Goal: Complete application form

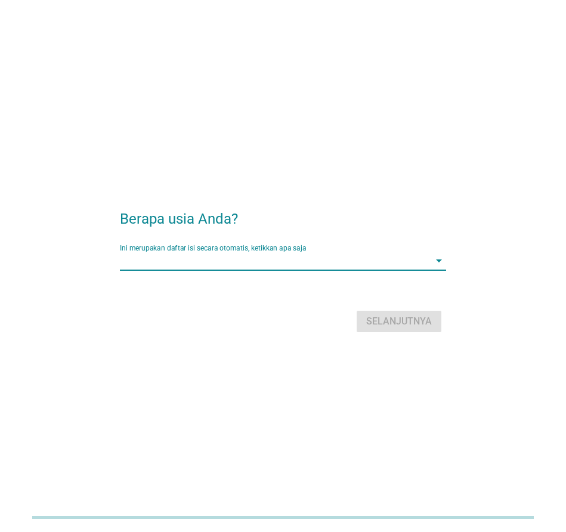
click at [211, 261] on input "Ini merupakan daftar isi secara otomatis, ketikkan apa saja" at bounding box center [275, 260] width 310 height 19
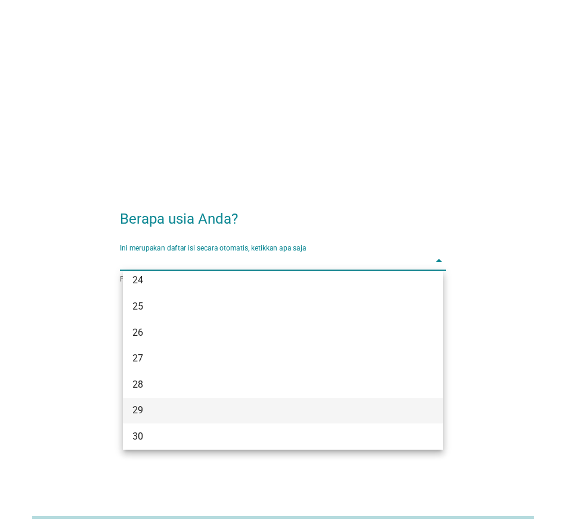
scroll to position [179, 0]
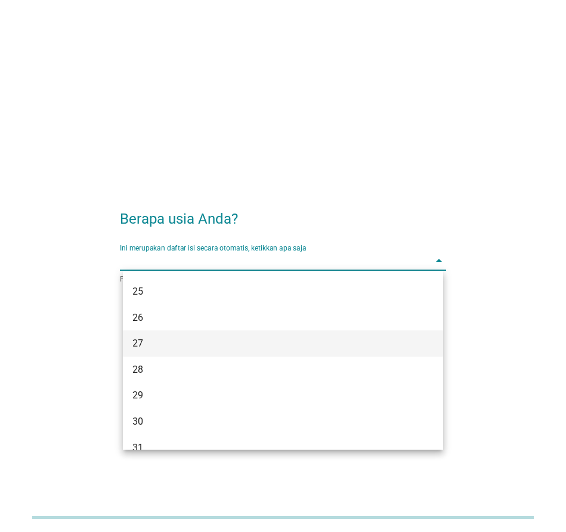
click at [158, 347] on div "27" at bounding box center [270, 344] width 276 height 14
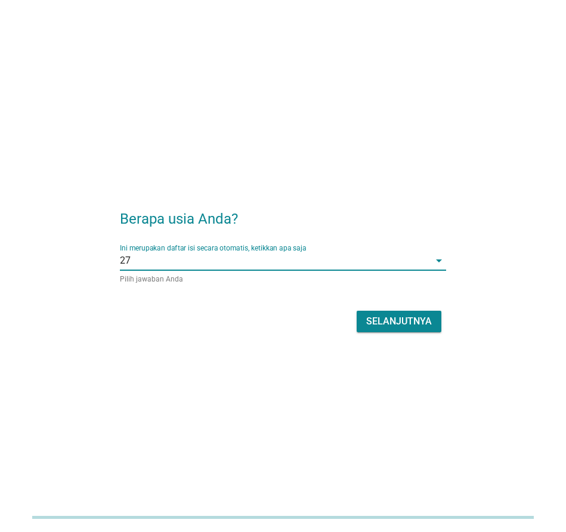
click at [390, 322] on div "Selanjutnya" at bounding box center [399, 321] width 66 height 14
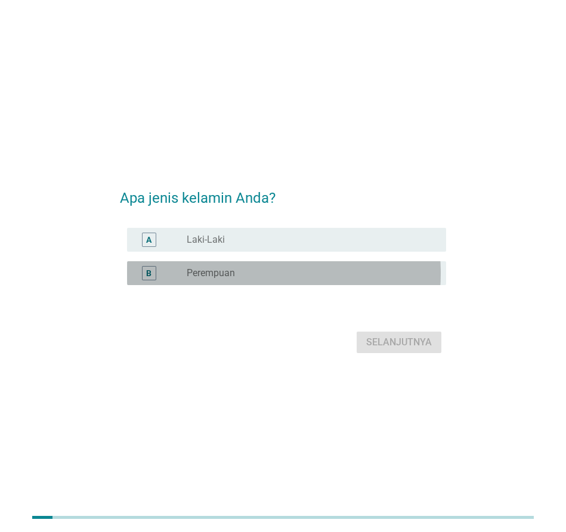
click at [230, 276] on label "Perempuan" at bounding box center [211, 273] width 48 height 12
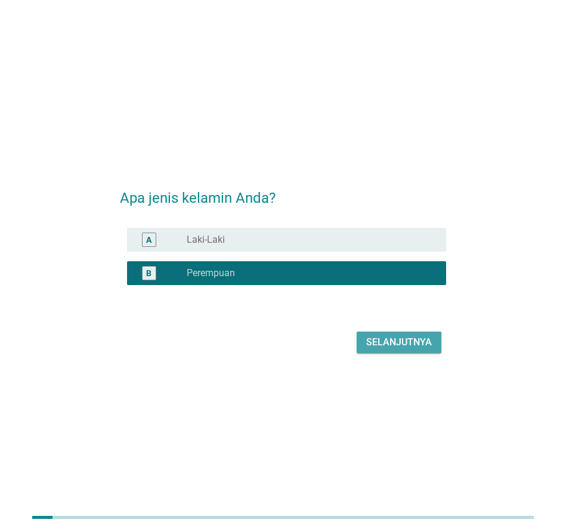
click at [381, 341] on div "Selanjutnya" at bounding box center [399, 342] width 66 height 14
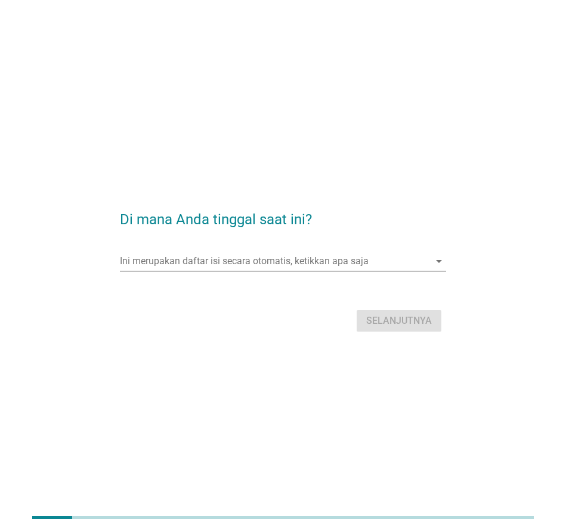
click at [220, 261] on input "Ini merupakan daftar isi secara otomatis, ketikkan apa saja" at bounding box center [275, 261] width 310 height 19
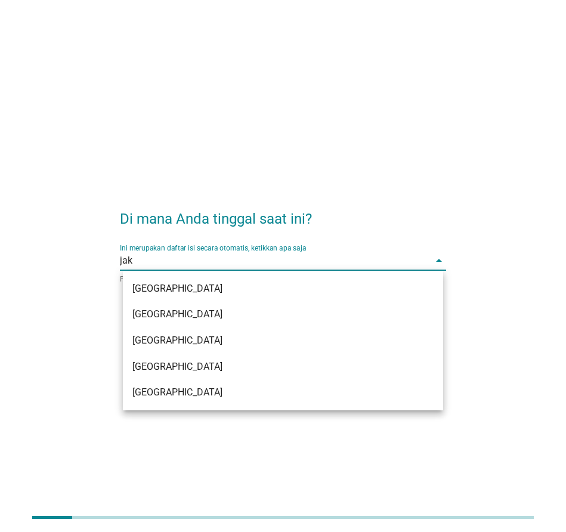
type input "jaka"
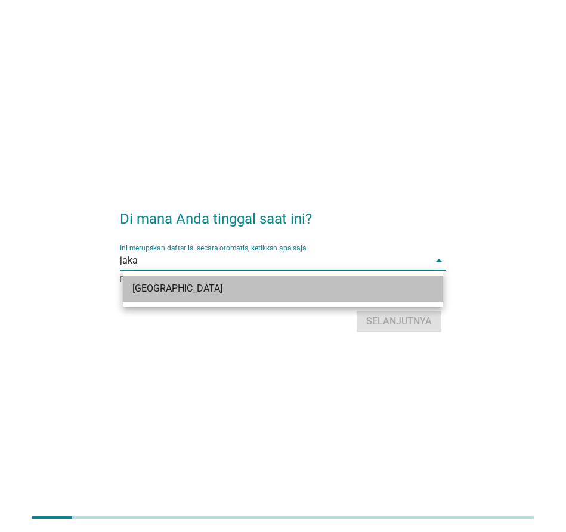
click at [202, 286] on div "[GEOGRAPHIC_DATA]" at bounding box center [270, 289] width 276 height 14
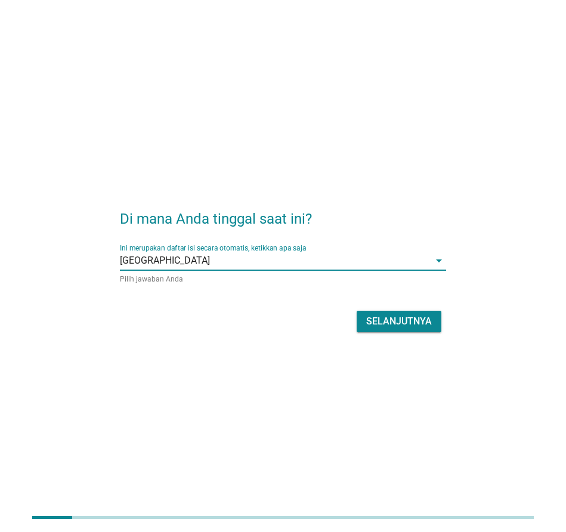
click at [403, 320] on div "Selanjutnya" at bounding box center [399, 321] width 66 height 14
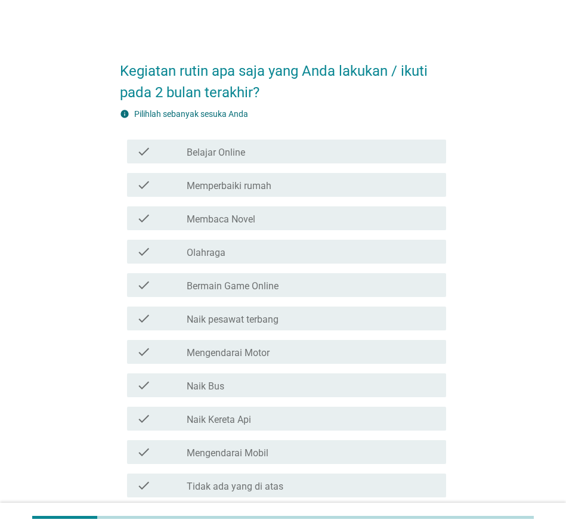
click at [227, 156] on label "Belajar Online" at bounding box center [216, 153] width 58 height 12
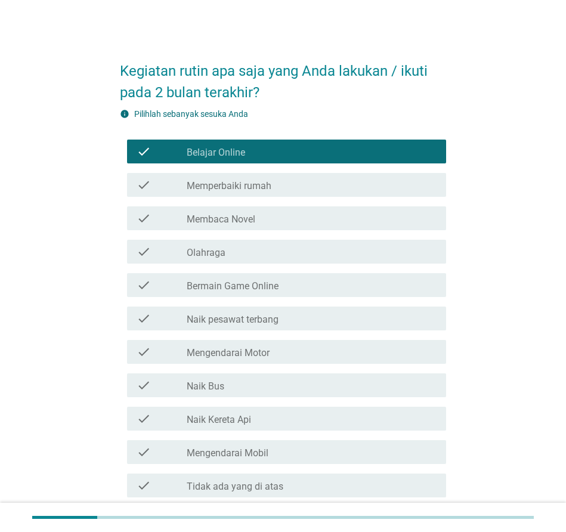
click at [228, 259] on div "check_box_outline_blank Olahraga" at bounding box center [312, 252] width 250 height 14
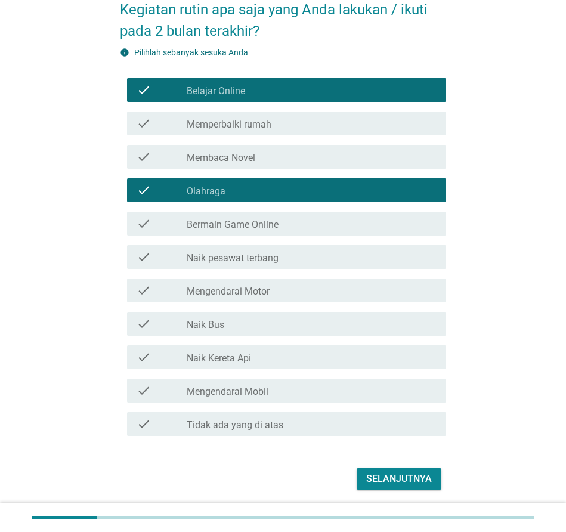
scroll to position [109, 0]
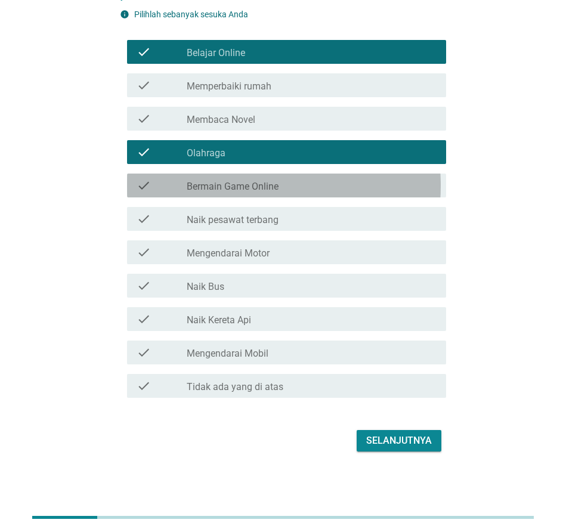
click at [281, 184] on div "check_box_outline_blank Bermain Game Online" at bounding box center [312, 185] width 250 height 14
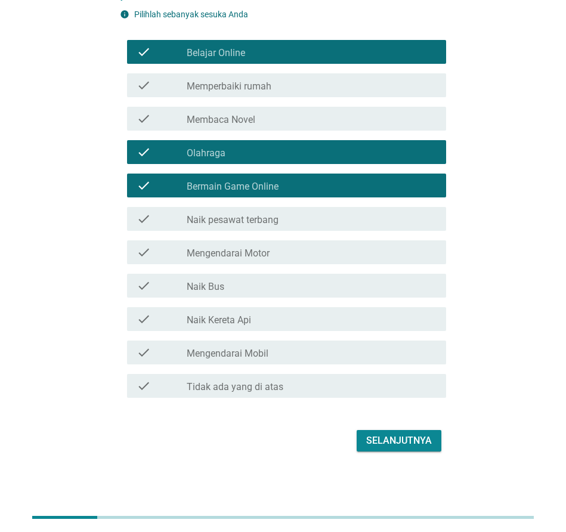
click at [294, 249] on div "check_box_outline_blank Mengendarai Motor" at bounding box center [312, 252] width 250 height 14
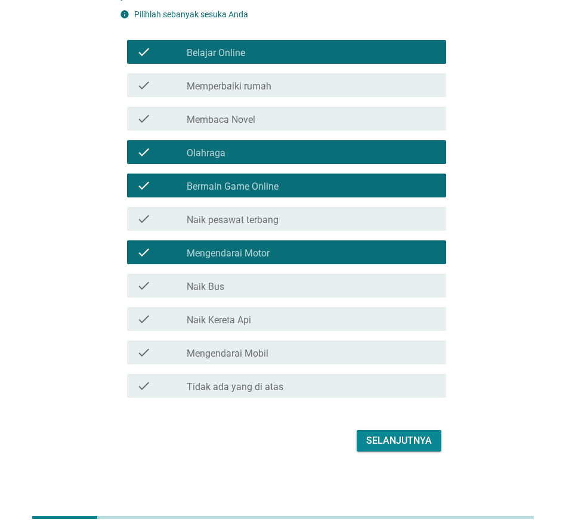
click at [299, 349] on div "check_box_outline_blank Mengendarai Mobil" at bounding box center [312, 352] width 250 height 14
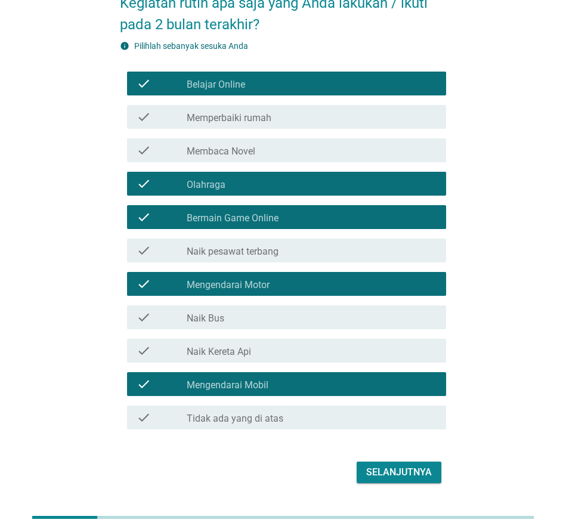
scroll to position [0, 0]
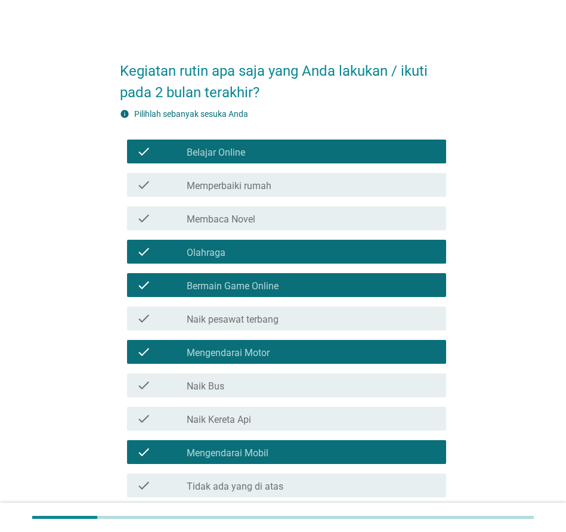
click at [215, 220] on label "Membaca Novel" at bounding box center [221, 220] width 69 height 12
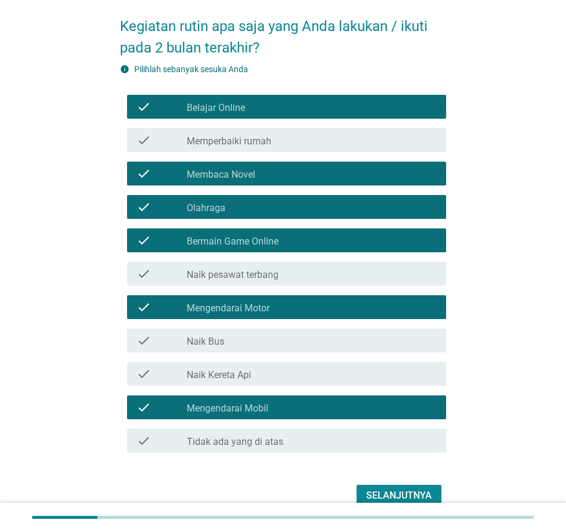
scroll to position [109, 0]
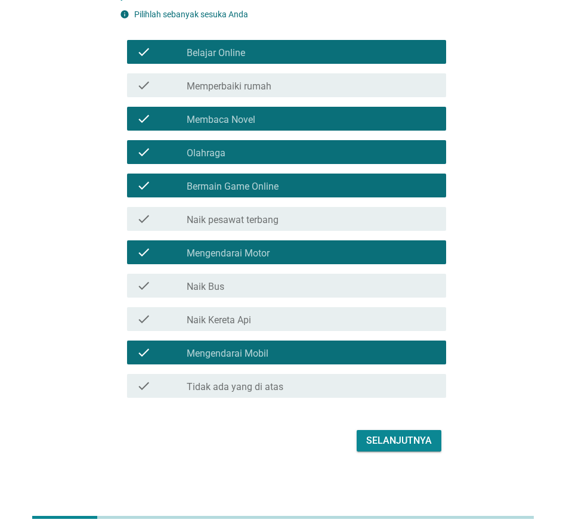
click at [402, 434] on div "Selanjutnya" at bounding box center [399, 441] width 66 height 14
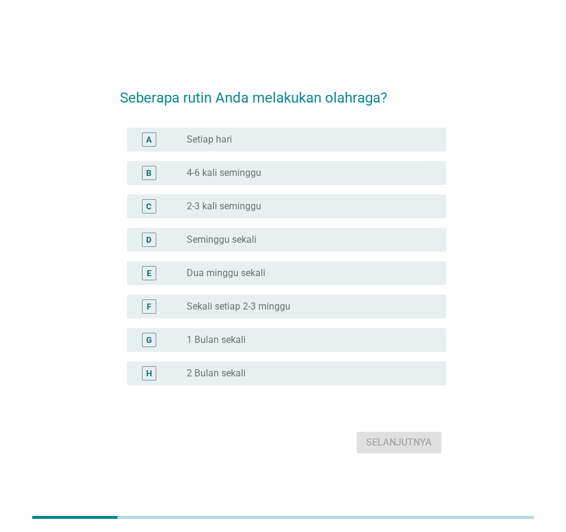
click at [251, 208] on label "2-3 kali seminggu" at bounding box center [224, 206] width 75 height 12
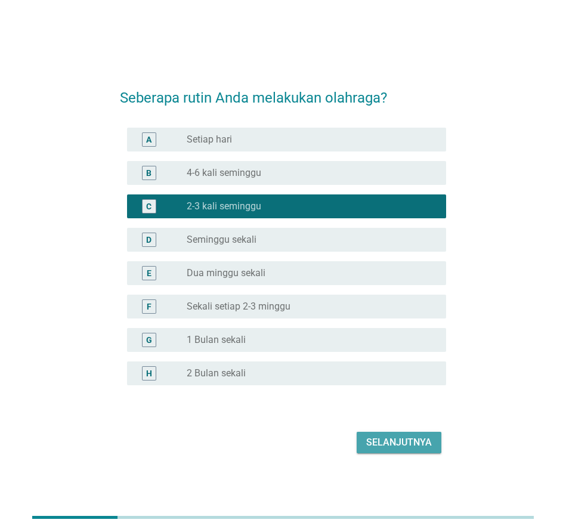
click at [406, 442] on div "Selanjutnya" at bounding box center [399, 443] width 66 height 14
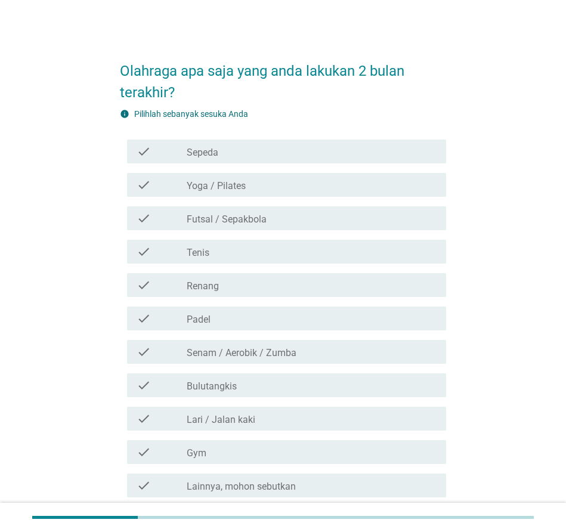
click at [229, 189] on label "Yoga / Pilates" at bounding box center [216, 186] width 59 height 12
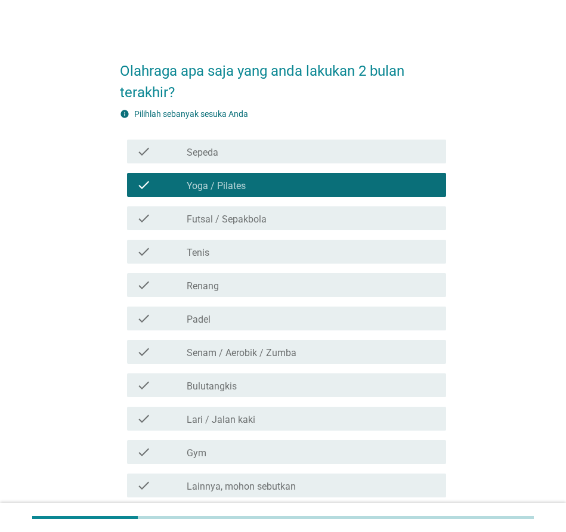
scroll to position [60, 0]
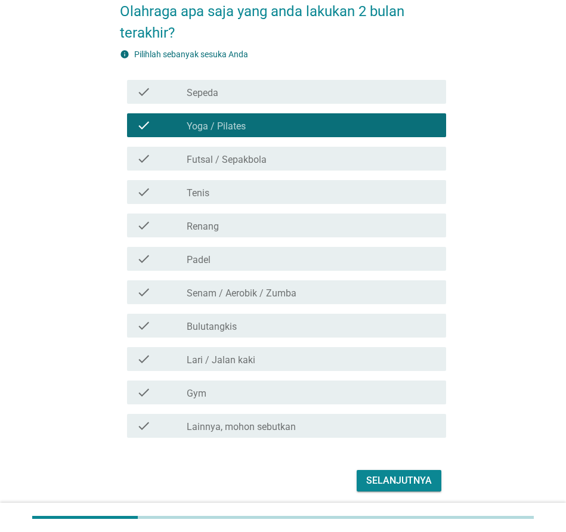
click at [224, 333] on label "Bulutangkis" at bounding box center [212, 327] width 50 height 12
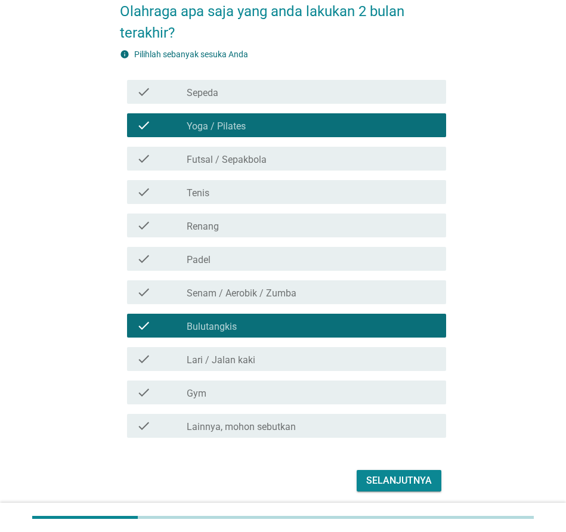
click at [227, 400] on div "check_box_outline_blank Gym" at bounding box center [312, 392] width 250 height 14
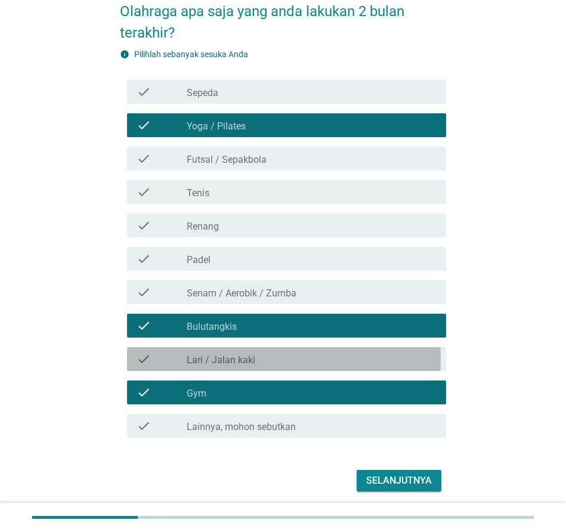
click at [246, 366] on label "Lari / Jalan kaki" at bounding box center [221, 360] width 69 height 12
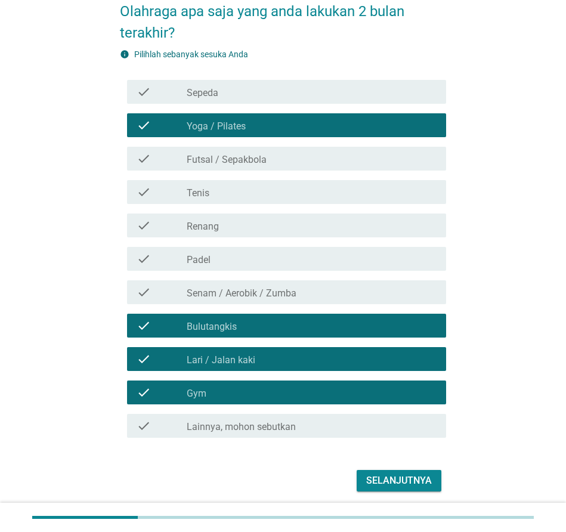
click at [412, 485] on div "Selanjutnya" at bounding box center [399, 481] width 66 height 14
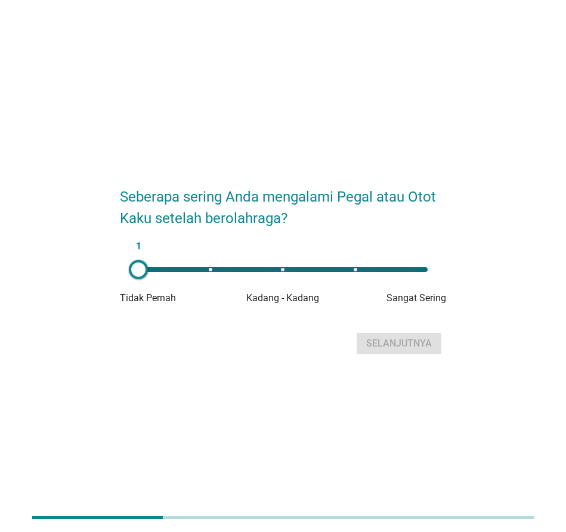
click at [325, 269] on div "1" at bounding box center [282, 269] width 289 height 5
type input "4"
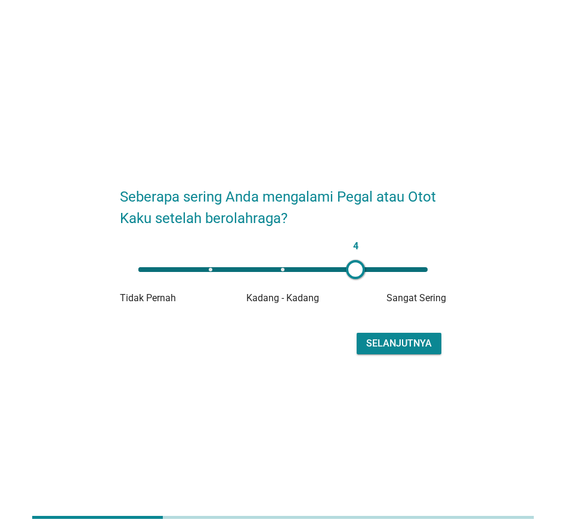
click at [398, 341] on div "Selanjutnya" at bounding box center [399, 344] width 66 height 14
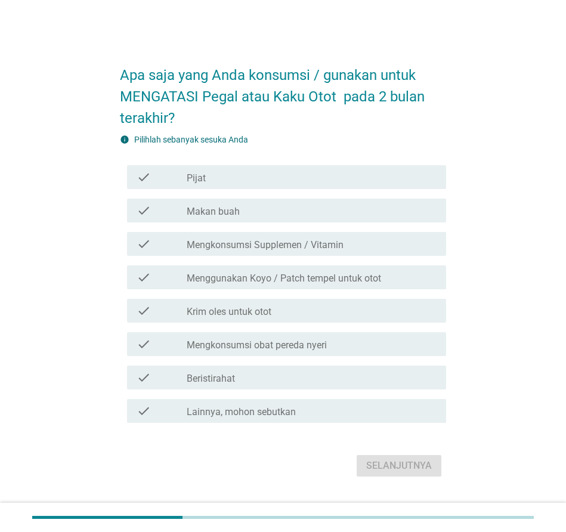
click at [316, 249] on label "Mengkonsumsi Supplemen / Vitamin" at bounding box center [265, 245] width 157 height 12
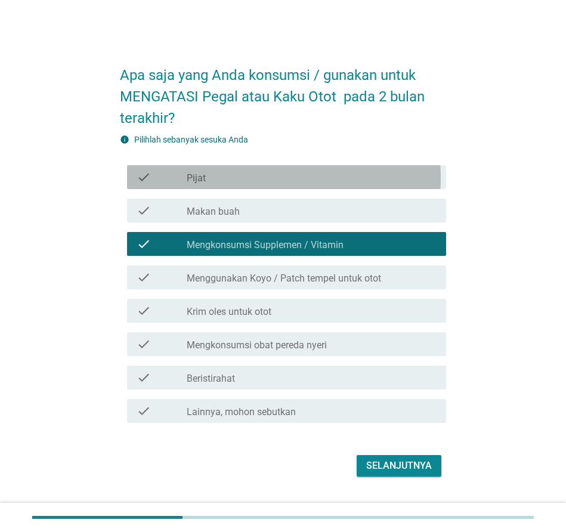
click at [208, 181] on div "check_box_outline_blank Pijat" at bounding box center [312, 177] width 250 height 14
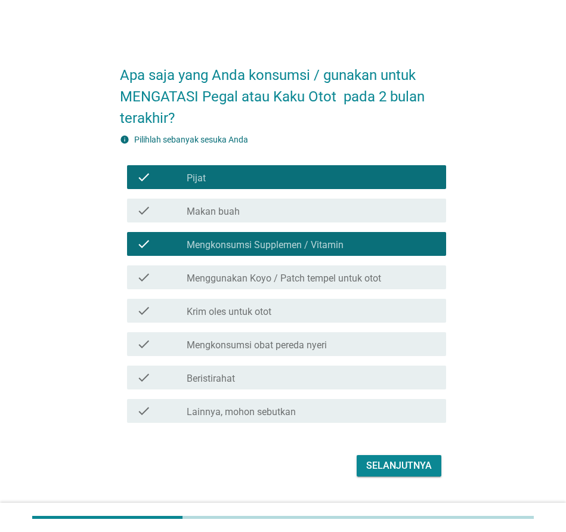
click at [259, 245] on label "Mengkonsumsi Supplemen / Vitamin" at bounding box center [265, 245] width 157 height 12
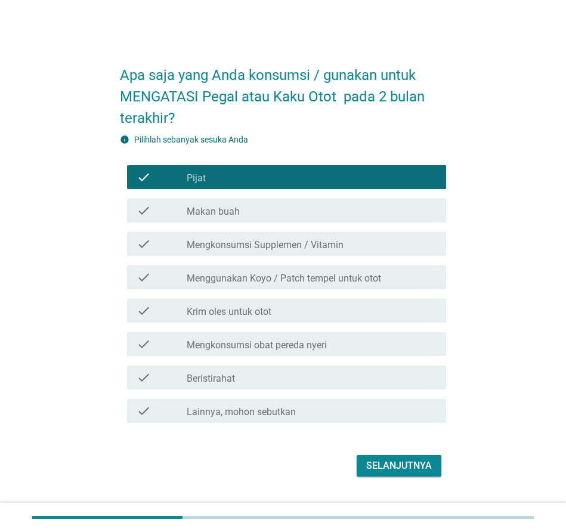
click at [267, 280] on label "Menggunakan Koyo / Patch tempel untuk otot" at bounding box center [284, 279] width 195 height 12
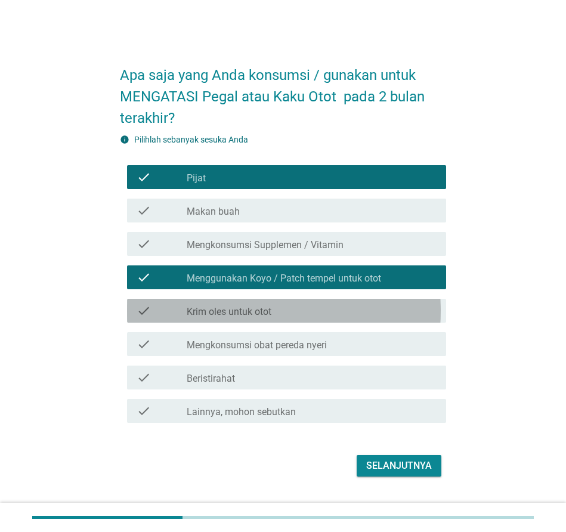
drag, startPoint x: 262, startPoint y: 308, endPoint x: 401, endPoint y: 320, distance: 139.6
click at [262, 308] on label "Krim oles untuk otot" at bounding box center [229, 312] width 85 height 12
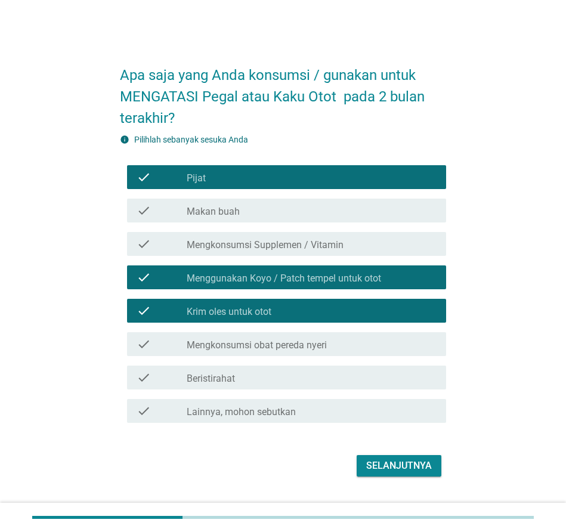
click at [417, 468] on div "Selanjutnya" at bounding box center [399, 466] width 66 height 14
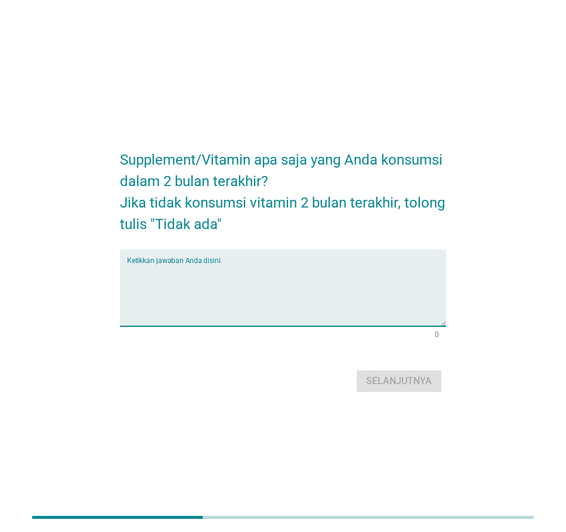
click at [217, 276] on textarea "Ketikkan jawaban Anda disini." at bounding box center [286, 295] width 319 height 63
type textarea "sangobion, CDR"
click at [409, 384] on div "Selanjutnya" at bounding box center [399, 381] width 66 height 14
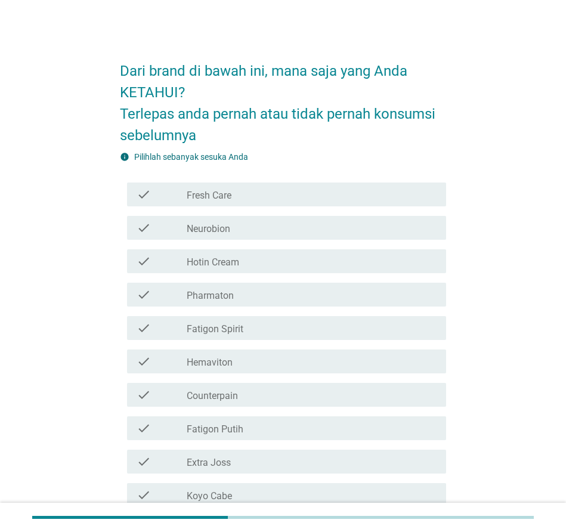
click at [224, 201] on label "Fresh Care" at bounding box center [209, 196] width 45 height 12
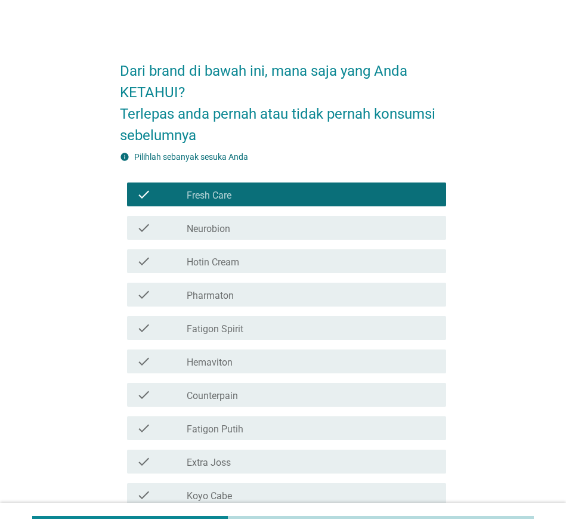
click at [245, 230] on div "check_box_outline_blank Neurobion" at bounding box center [312, 228] width 250 height 14
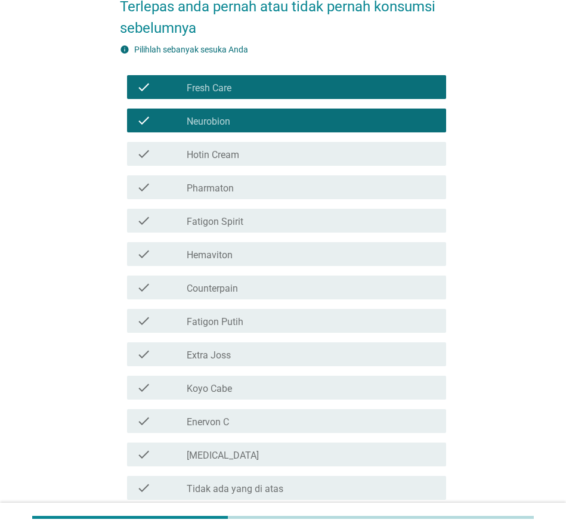
scroll to position [119, 0]
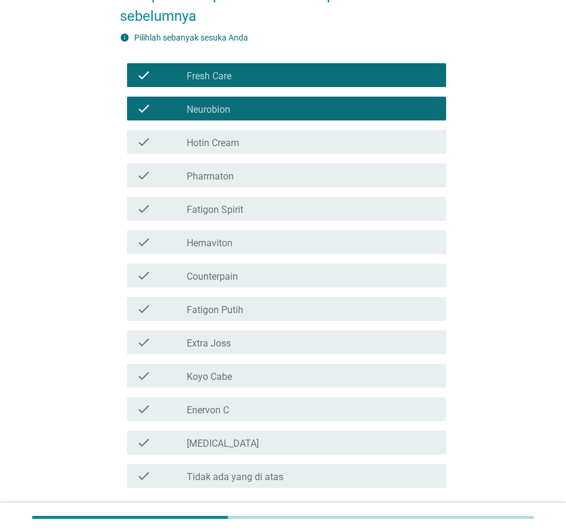
click at [219, 145] on label "Hotin Cream" at bounding box center [213, 143] width 53 height 12
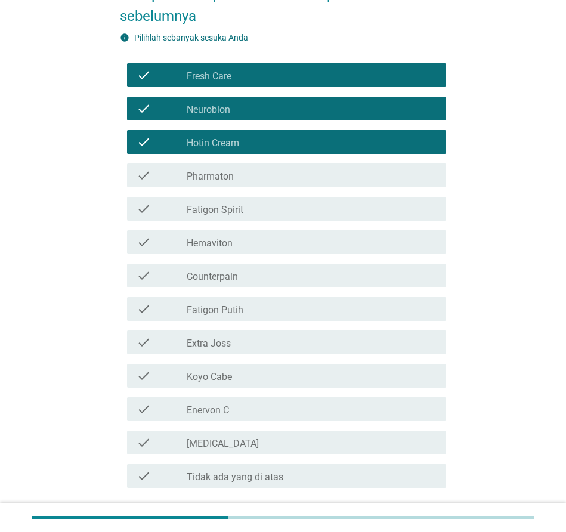
click at [271, 187] on div "check check_box_outline_blank Pharmaton" at bounding box center [286, 175] width 319 height 24
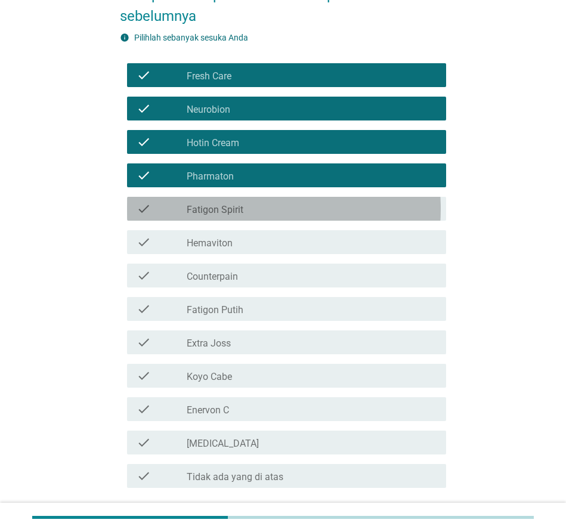
click at [262, 216] on div "check_box_outline_blank Fatigon Spirit" at bounding box center [312, 209] width 250 height 14
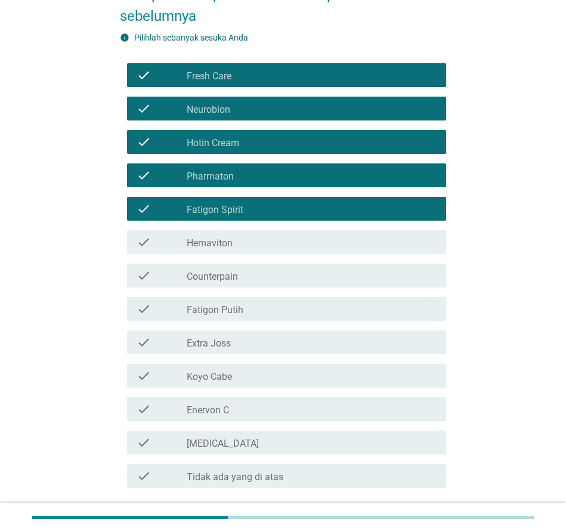
click at [260, 247] on div "check_box_outline_blank Hemaviton" at bounding box center [312, 242] width 250 height 14
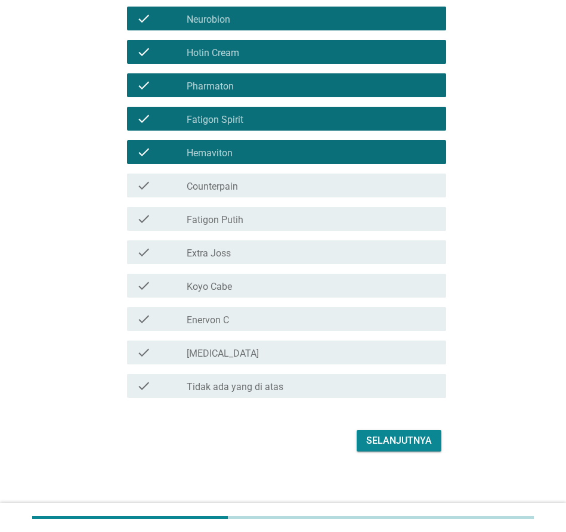
scroll to position [219, 0]
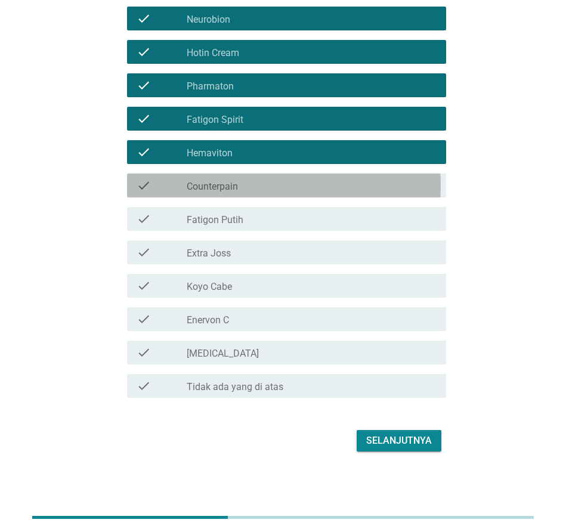
click at [242, 183] on div "check_box_outline_blank Counterpain" at bounding box center [312, 185] width 250 height 14
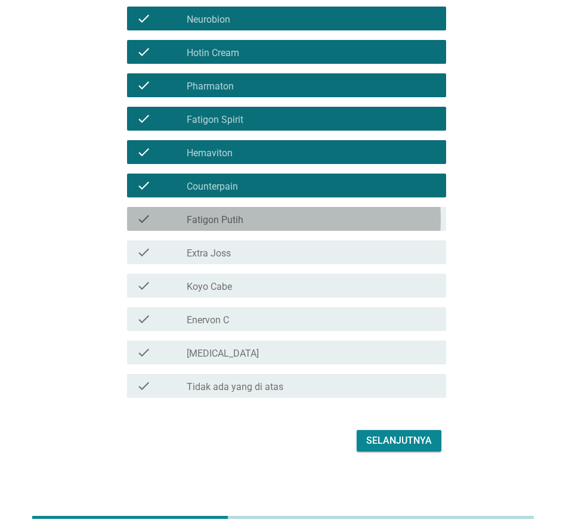
click at [254, 215] on div "check_box_outline_blank Fatigon Putih" at bounding box center [312, 219] width 250 height 14
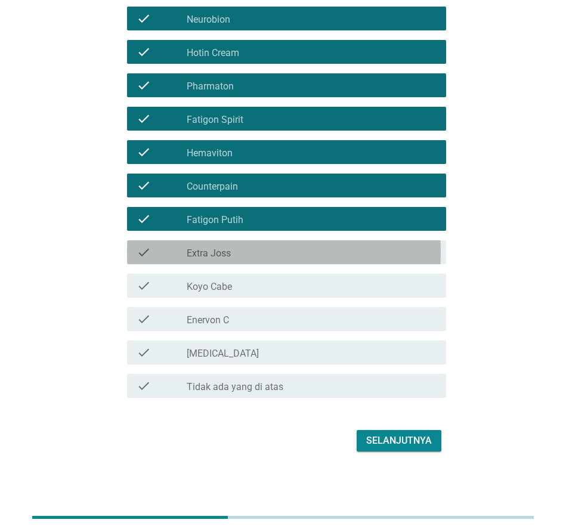
click at [262, 255] on div "check check_box_outline_blank Extra Joss" at bounding box center [286, 252] width 319 height 24
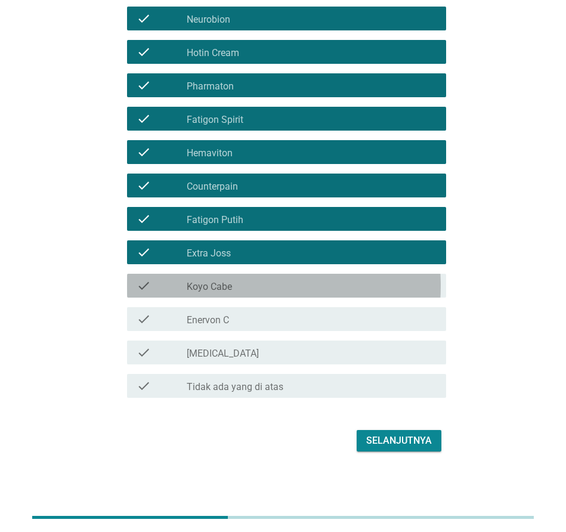
click at [255, 287] on div "check_box_outline_blank Koyo Cabe" at bounding box center [312, 286] width 250 height 14
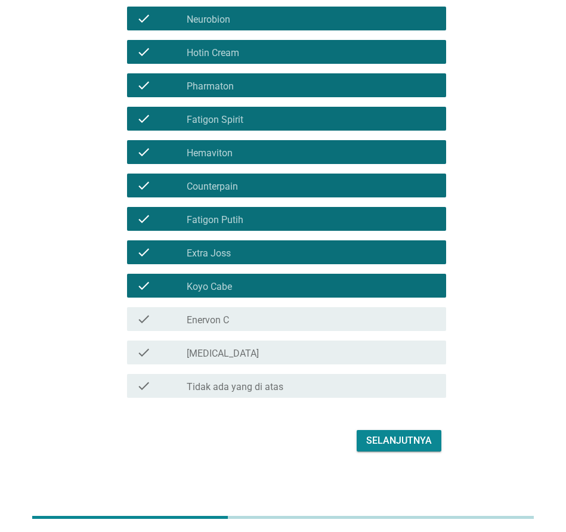
click at [241, 314] on div "check_box_outline_blank Enervon C" at bounding box center [312, 319] width 250 height 14
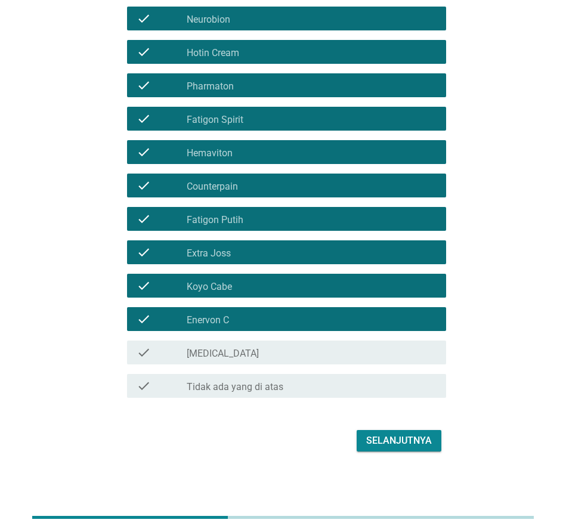
click at [236, 345] on div "check_box_outline_blank [MEDICAL_DATA]" at bounding box center [312, 352] width 250 height 14
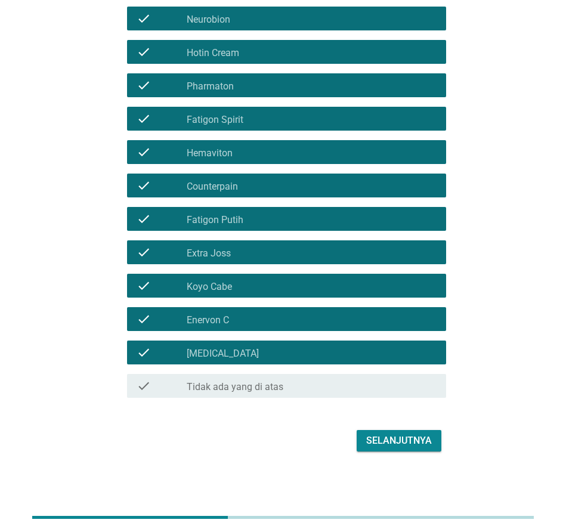
click at [416, 436] on div "Selanjutnya" at bounding box center [399, 441] width 66 height 14
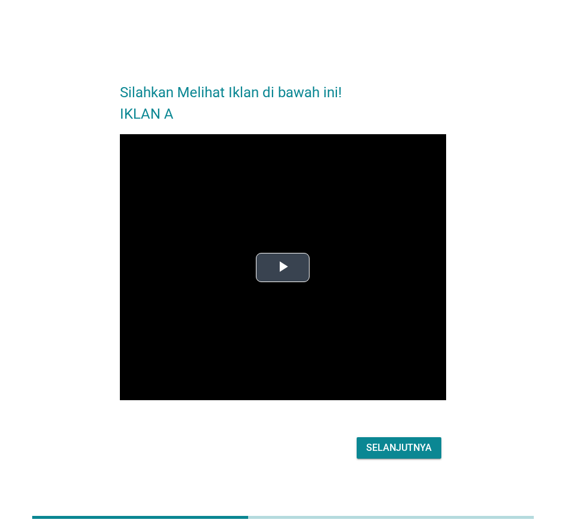
click at [283, 267] on span "Video Player" at bounding box center [283, 267] width 0 height 0
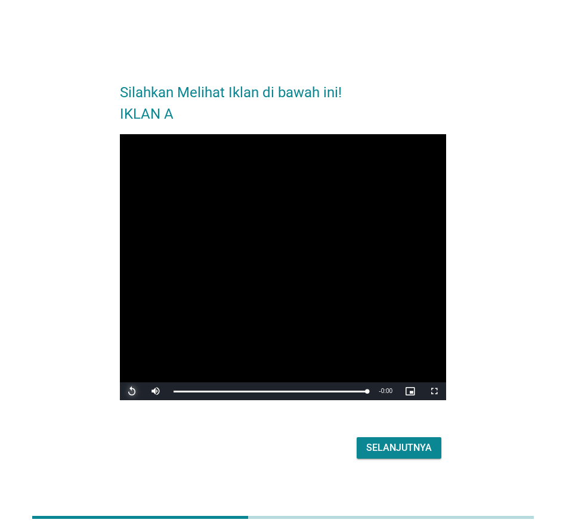
click at [136, 391] on span "Video Player" at bounding box center [132, 391] width 24 height 0
click at [317, 391] on div "0:22" at bounding box center [316, 391] width 1 height 3
click at [391, 444] on div "Selanjutnya" at bounding box center [399, 448] width 66 height 14
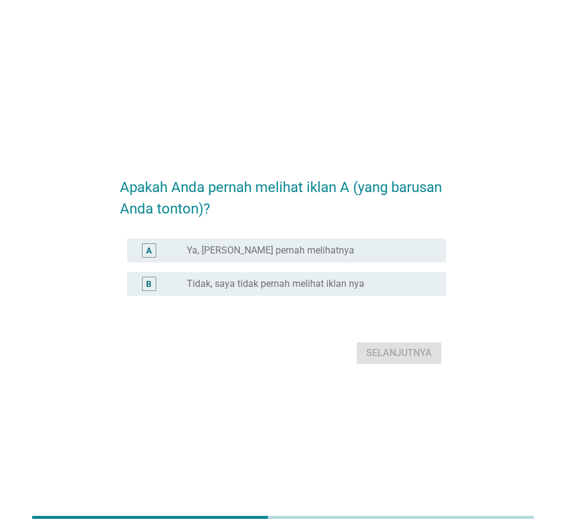
click at [269, 251] on label "Ya, [PERSON_NAME] pernah melihatnya" at bounding box center [271, 251] width 168 height 12
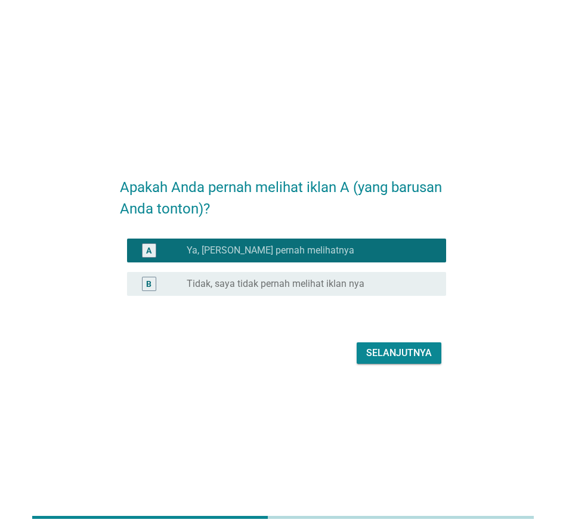
click at [396, 350] on div "Selanjutnya" at bounding box center [399, 353] width 66 height 14
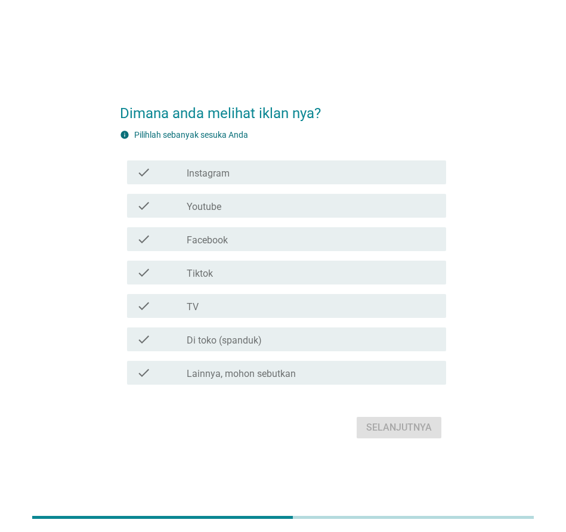
click at [205, 305] on div "check_box_outline_blank TV" at bounding box center [312, 306] width 250 height 14
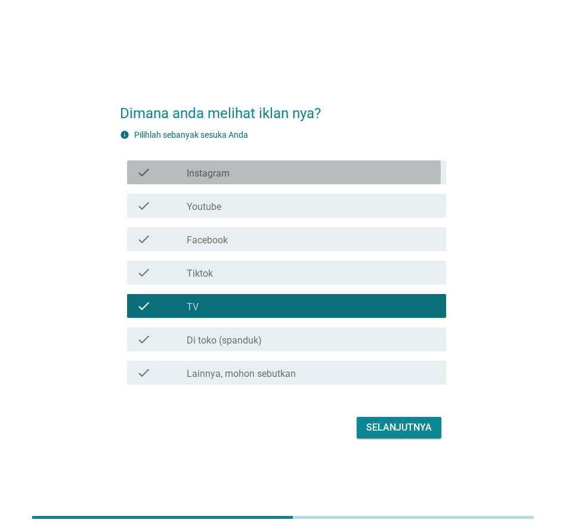
click at [235, 174] on div "check_box_outline_blank Instagram" at bounding box center [312, 172] width 250 height 14
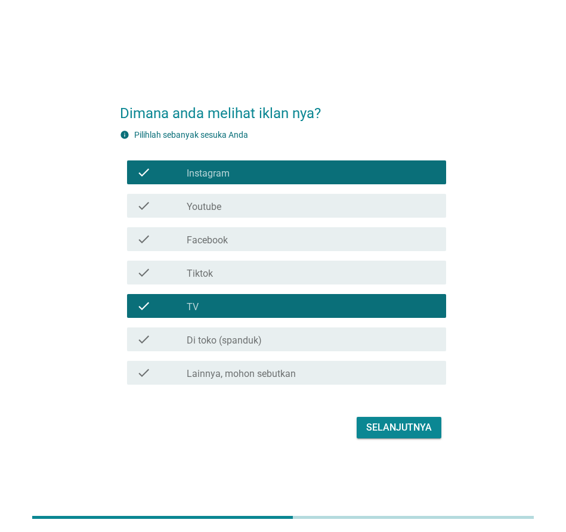
click at [404, 424] on div "Selanjutnya" at bounding box center [399, 428] width 66 height 14
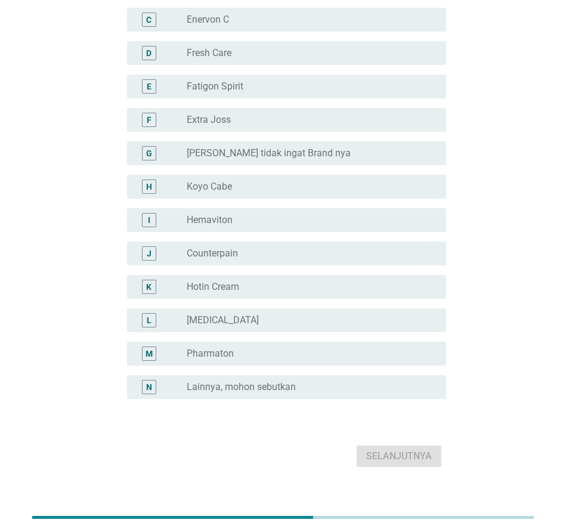
scroll to position [109, 0]
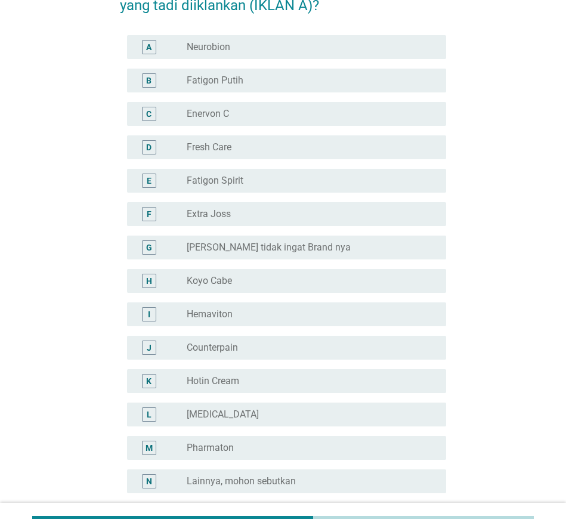
click at [276, 254] on label "[PERSON_NAME] tidak ingat Brand nya" at bounding box center [269, 248] width 164 height 12
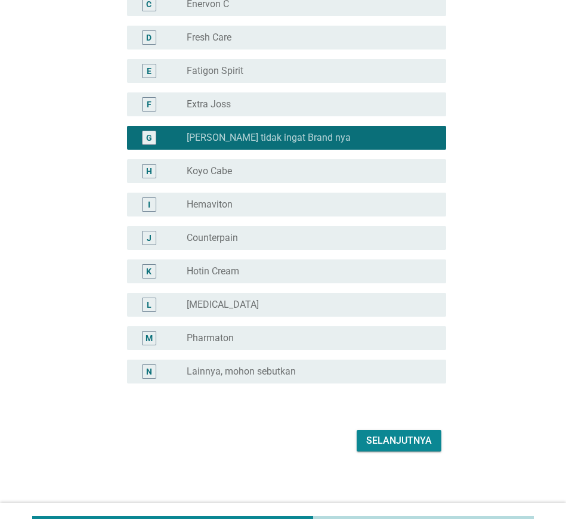
scroll to position [228, 0]
click at [412, 434] on div "Selanjutnya" at bounding box center [399, 441] width 66 height 14
